Goal: Information Seeking & Learning: Learn about a topic

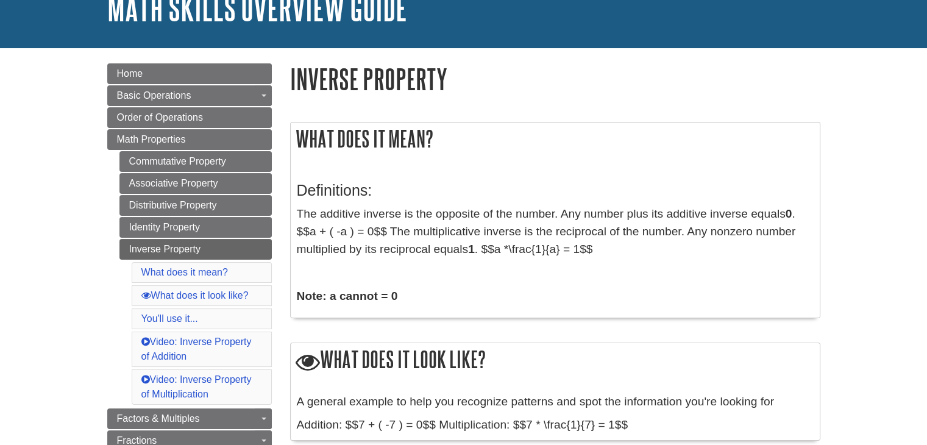
scroll to position [108, 0]
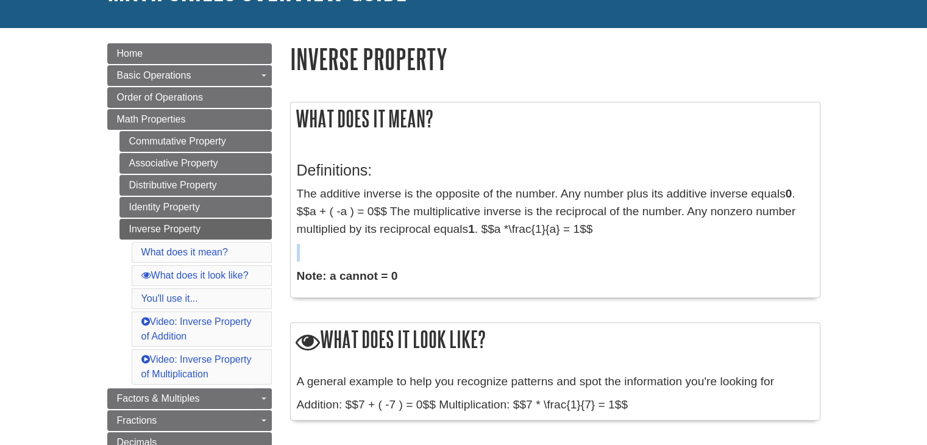
drag, startPoint x: 605, startPoint y: 233, endPoint x: 558, endPoint y: 239, distance: 47.2
click at [558, 239] on div "Definitions: The additive inverse is the opposite of the number. Any number plu…" at bounding box center [555, 220] width 517 height 142
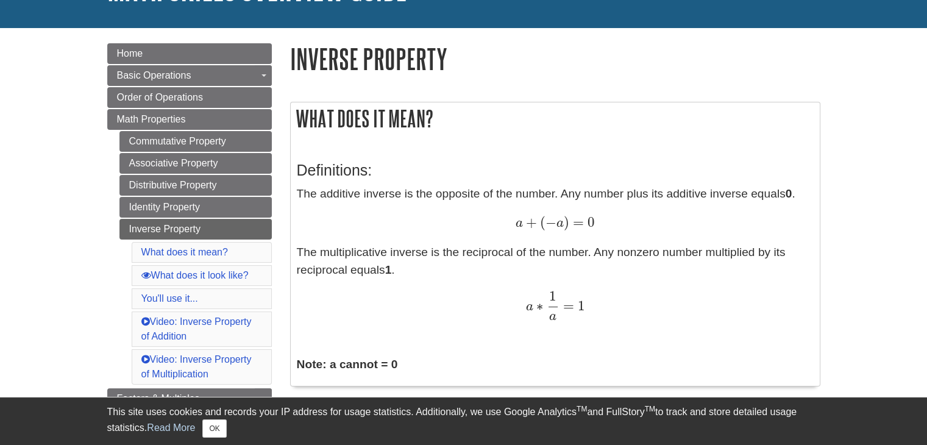
drag, startPoint x: 482, startPoint y: 369, endPoint x: 448, endPoint y: 361, distance: 34.9
click at [448, 361] on p "Note: a cannot = 0" at bounding box center [555, 365] width 517 height 18
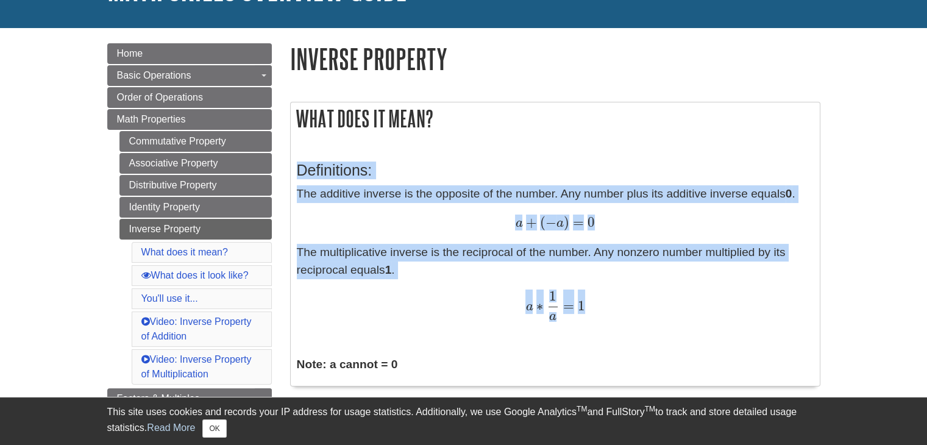
drag, startPoint x: 611, startPoint y: 313, endPoint x: 299, endPoint y: 160, distance: 347.2
click at [299, 160] on div "Definitions: The additive inverse is the opposite of the number. Any number plu…" at bounding box center [555, 264] width 517 height 230
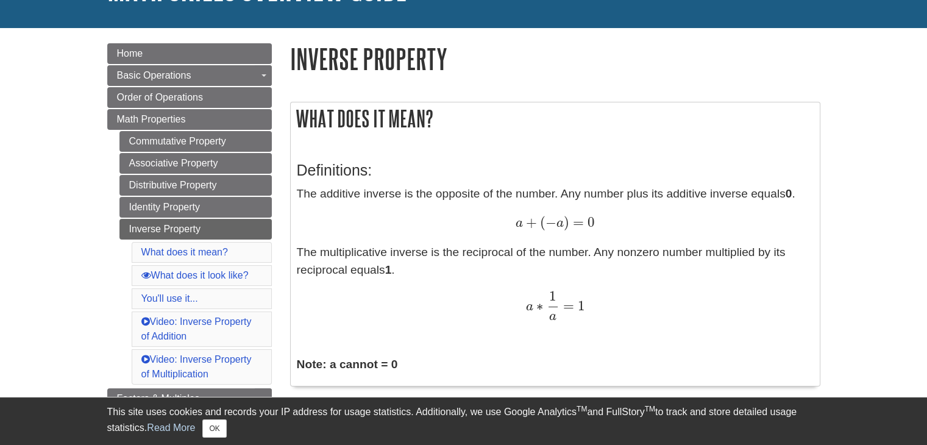
click at [453, 53] on h1 "Inverse Property" at bounding box center [555, 58] width 530 height 31
drag, startPoint x: 446, startPoint y: 57, endPoint x: 359, endPoint y: 68, distance: 87.3
click at [359, 68] on h1 "Inverse Property" at bounding box center [555, 58] width 530 height 31
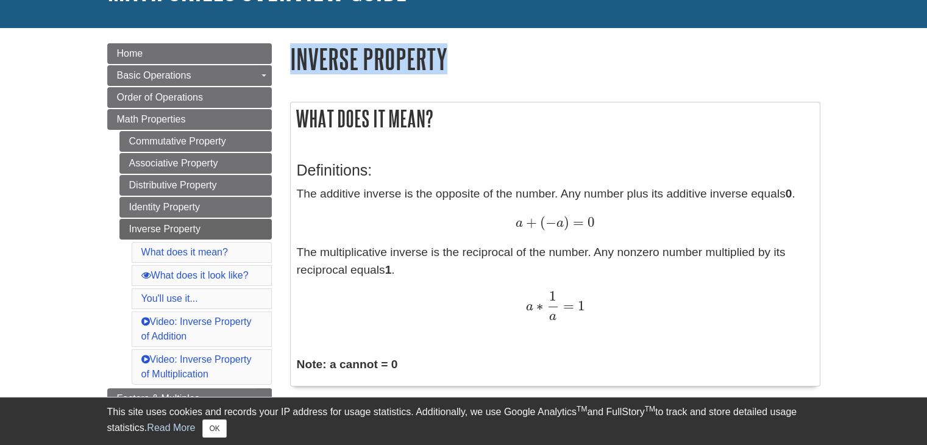
drag, startPoint x: 290, startPoint y: 46, endPoint x: 466, endPoint y: 49, distance: 176.1
click at [466, 49] on h1 "Inverse Property" at bounding box center [555, 58] width 530 height 31
copy h1 "Inverse Property"
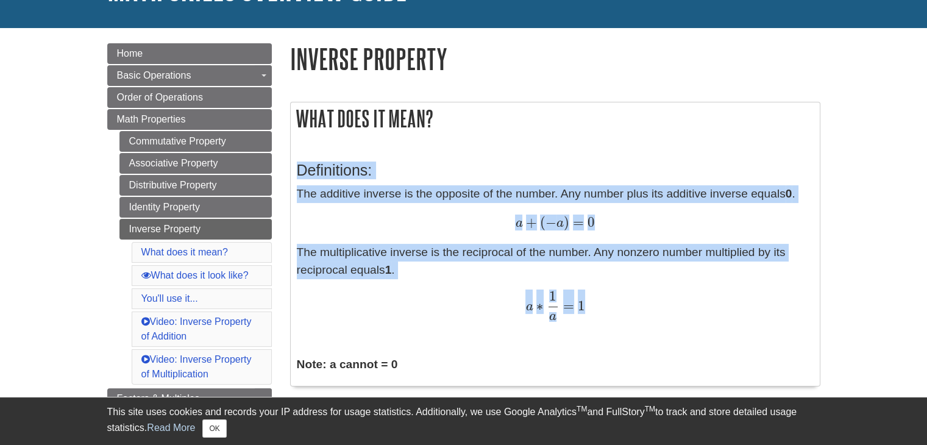
drag, startPoint x: 297, startPoint y: 169, endPoint x: 621, endPoint y: 296, distance: 347.8
click at [621, 296] on div "Definitions: The additive inverse is the opposite of the number. Any number plu…" at bounding box center [555, 264] width 517 height 230
copy div "Definitions: The additive inverse is the opposite of the number. Any number plu…"
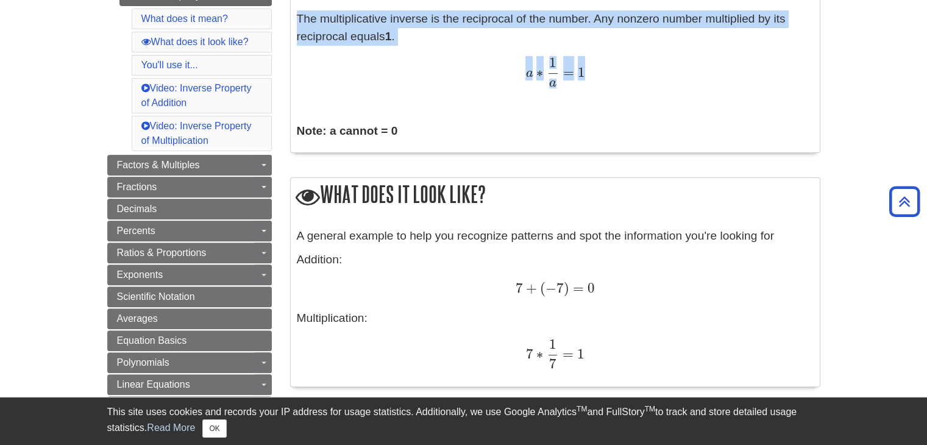
scroll to position [361, 0]
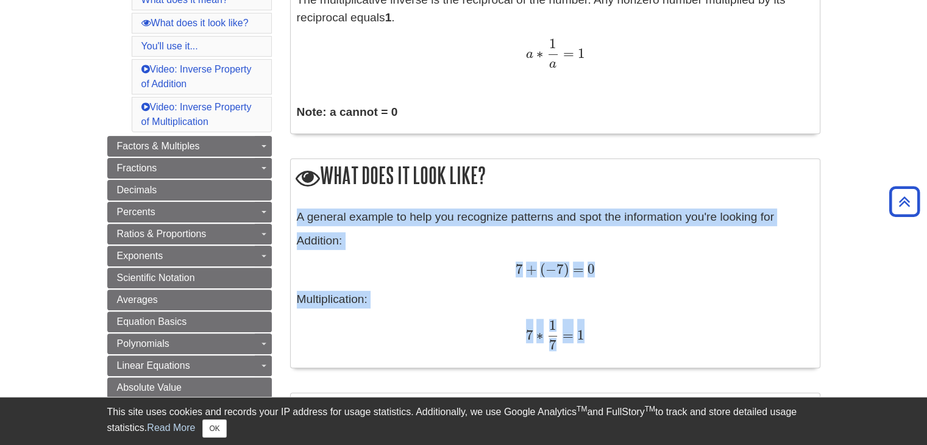
drag, startPoint x: 299, startPoint y: 213, endPoint x: 660, endPoint y: 347, distance: 385.7
click at [660, 347] on div "A general example to help you recognize patterns and spot the information you'r…" at bounding box center [555, 284] width 517 height 153
copy div "A general example to help you recognize patterns and spot the information you'r…"
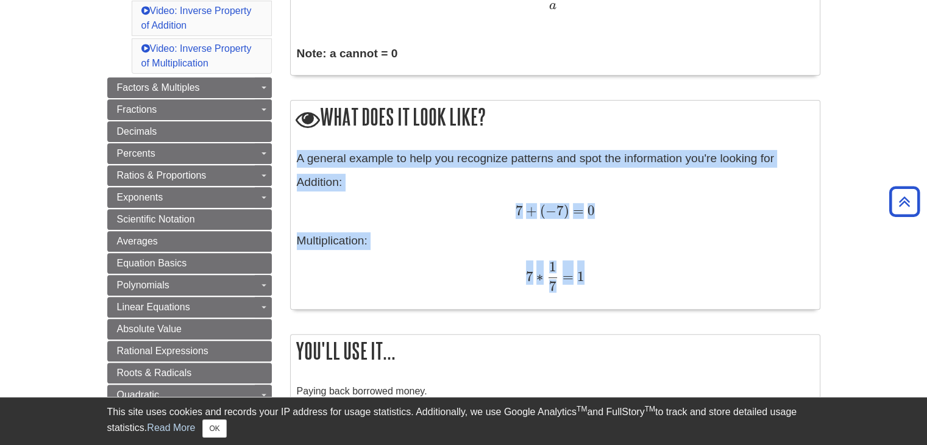
scroll to position [411, 0]
